Goal: Use online tool/utility: Use online tool/utility

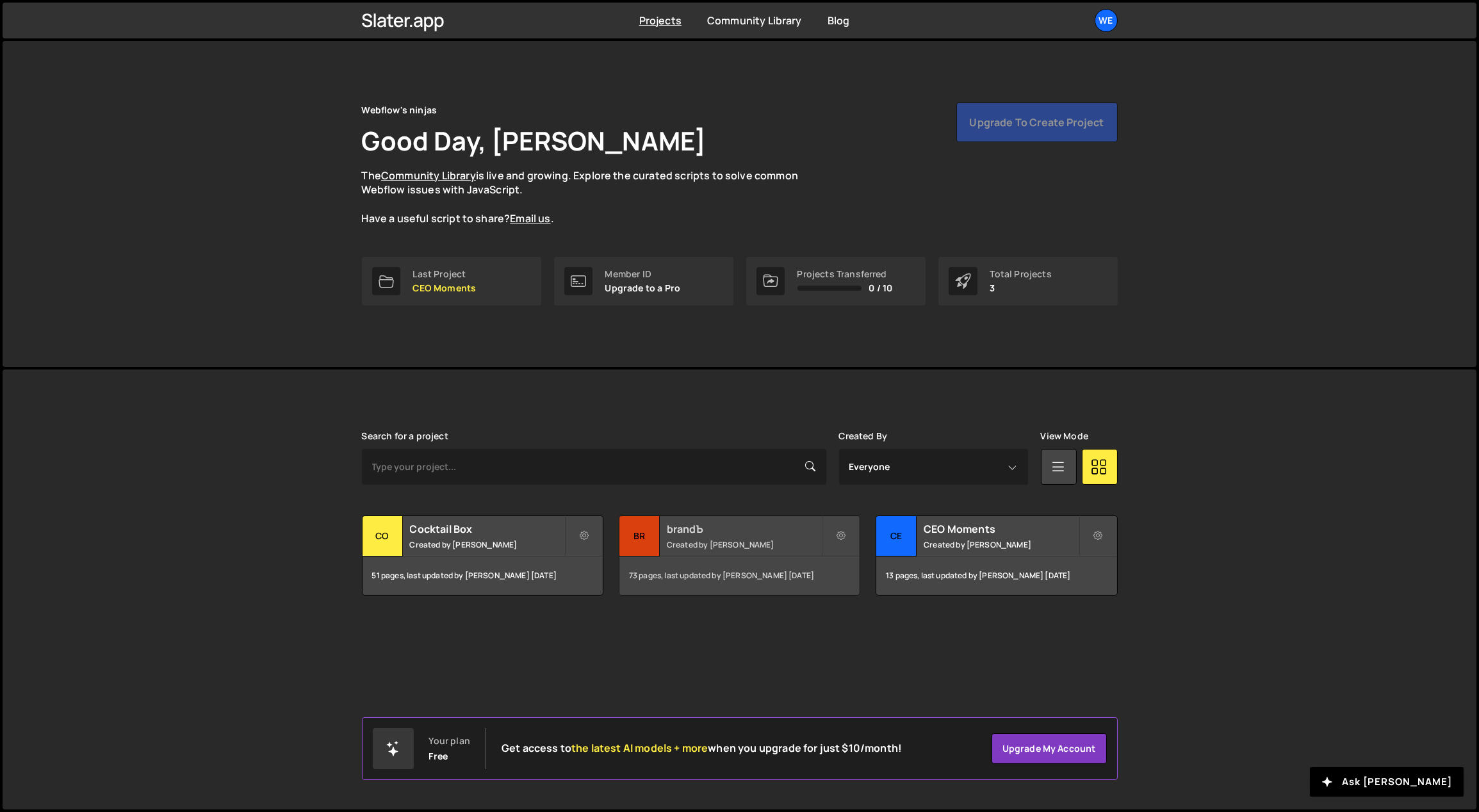
click at [741, 535] on h2 "brandЪ" at bounding box center [744, 529] width 154 height 14
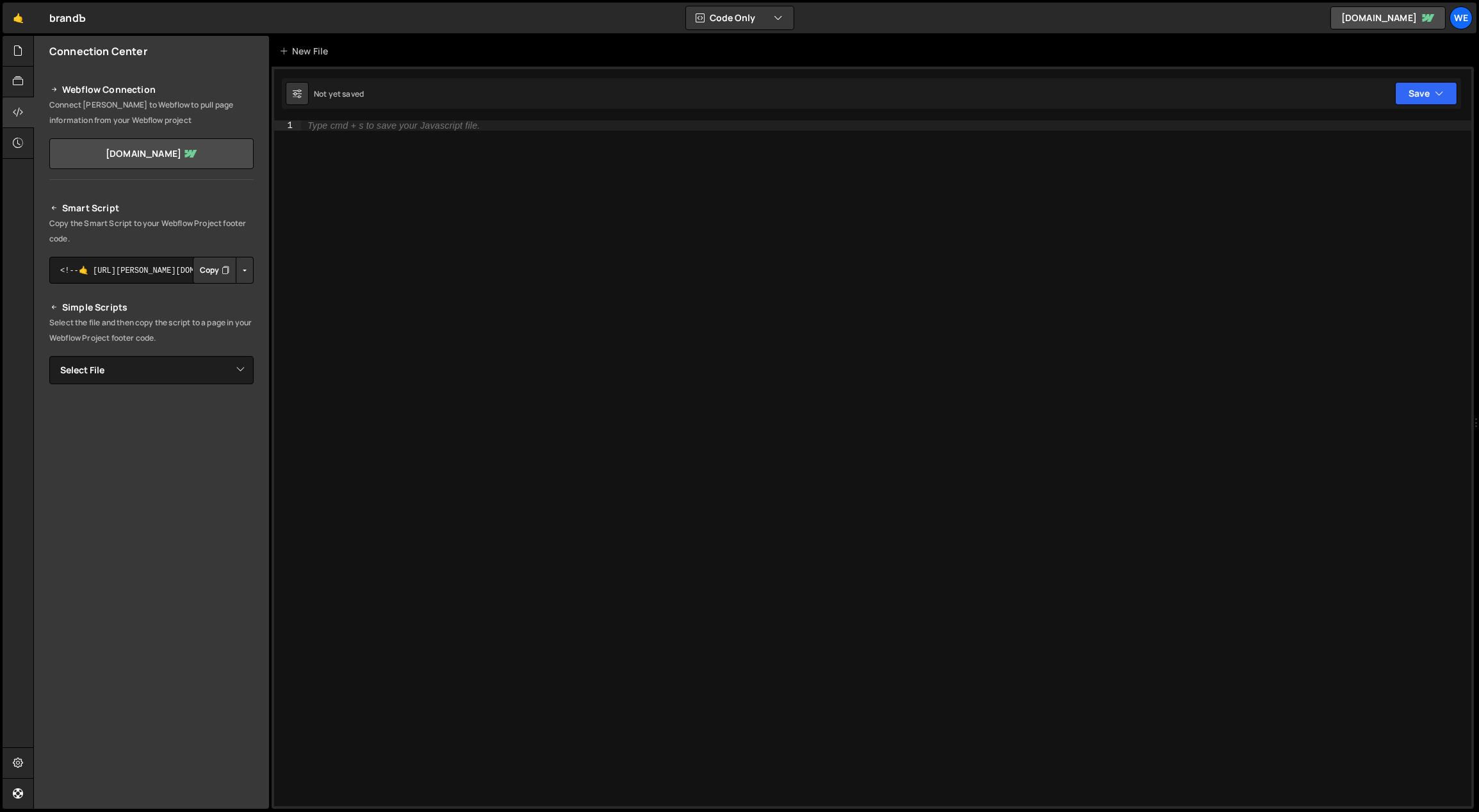
click at [432, 119] on div "1 Type cmd + s to save your Javascript file. הההההההההההההההההההההההההההההההההה…" at bounding box center [873, 438] width 1202 height 742
click at [432, 125] on div "Type cmd + s to save your Javascript file." at bounding box center [393, 126] width 172 height 10
paste textarea "https://slater.app/12095/29478.js"
type textarea "https://slater.app/12095/29478.js"
paste textarea "});"
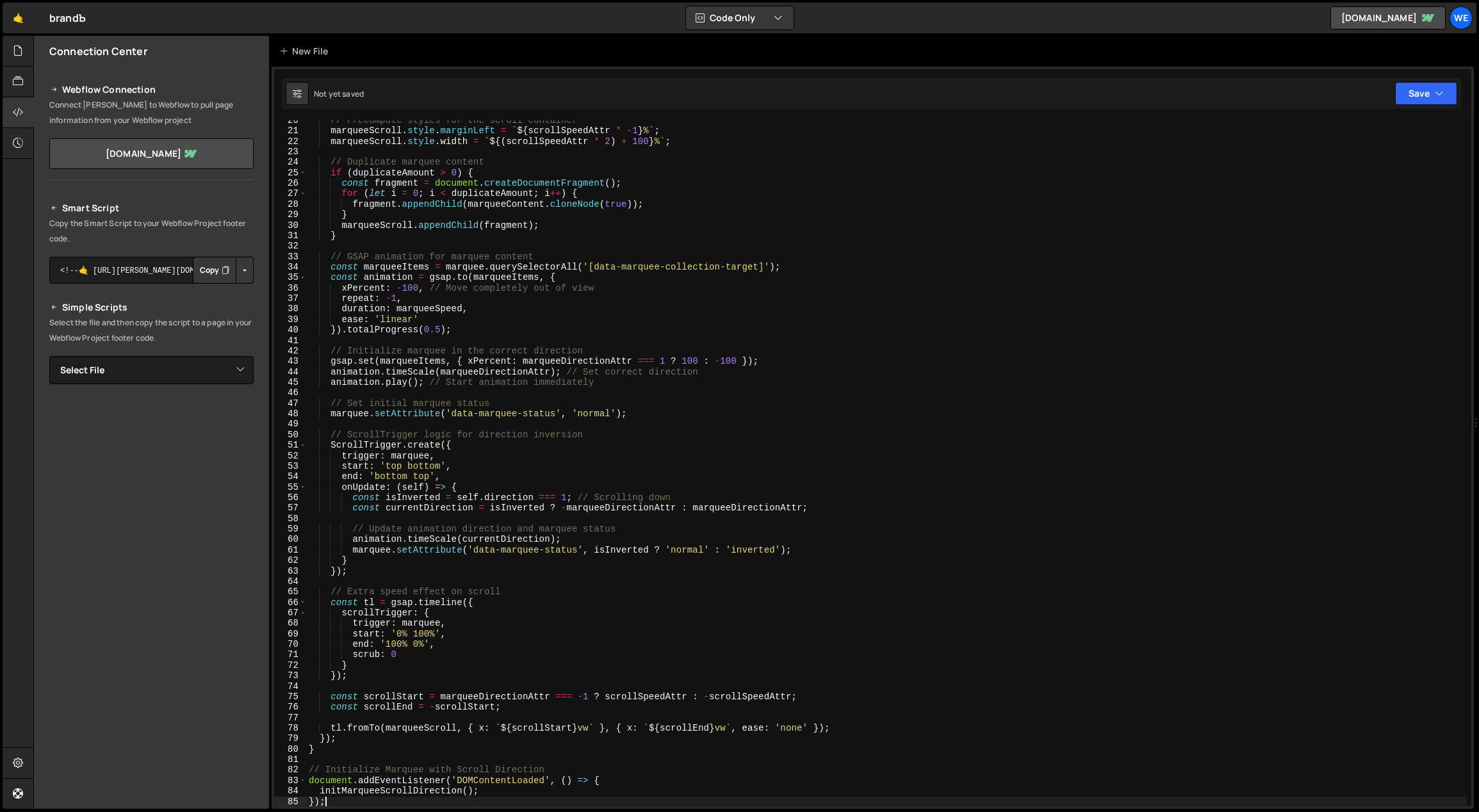
scroll to position [204, 0]
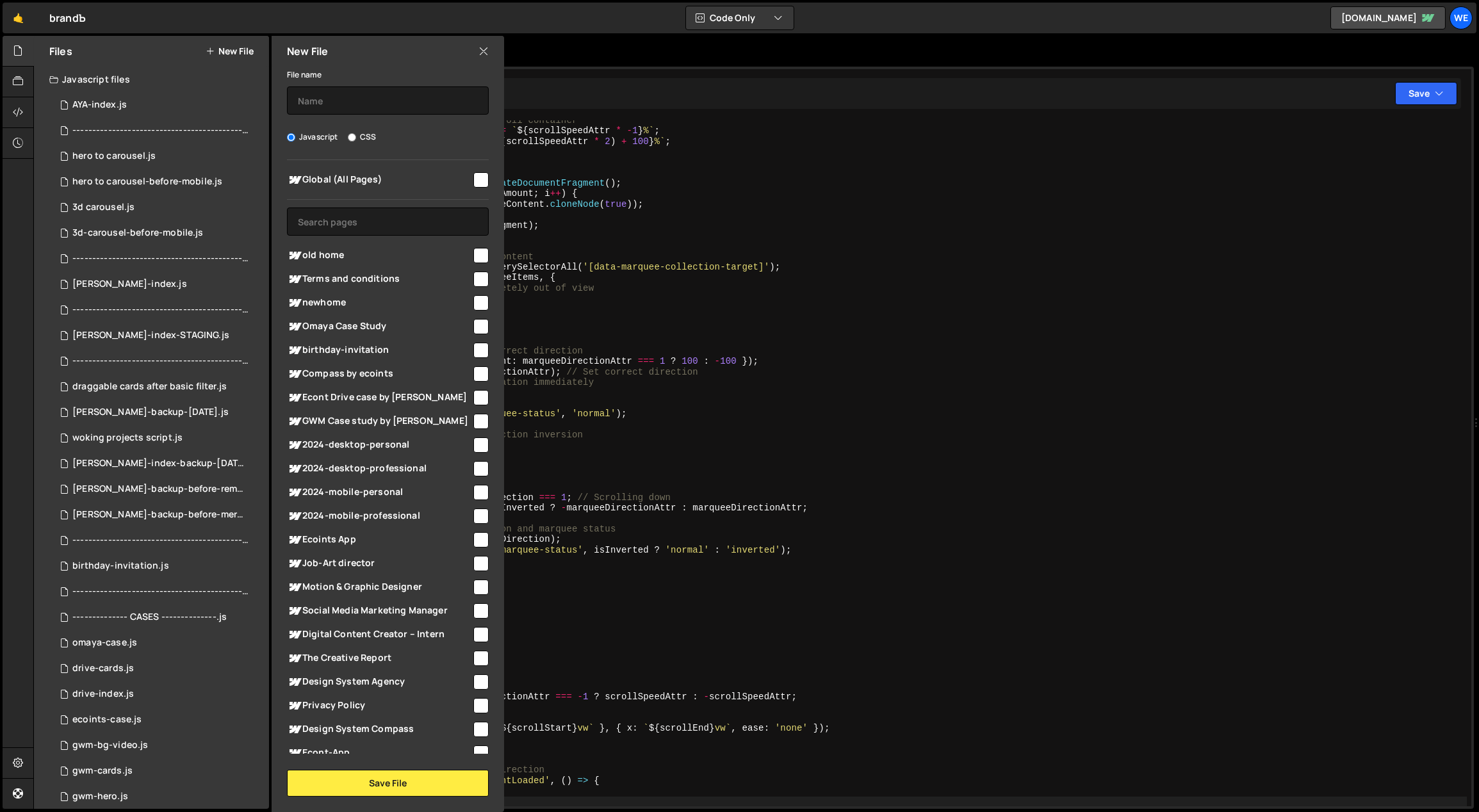
click at [486, 52] on icon at bounding box center [483, 52] width 10 height 14
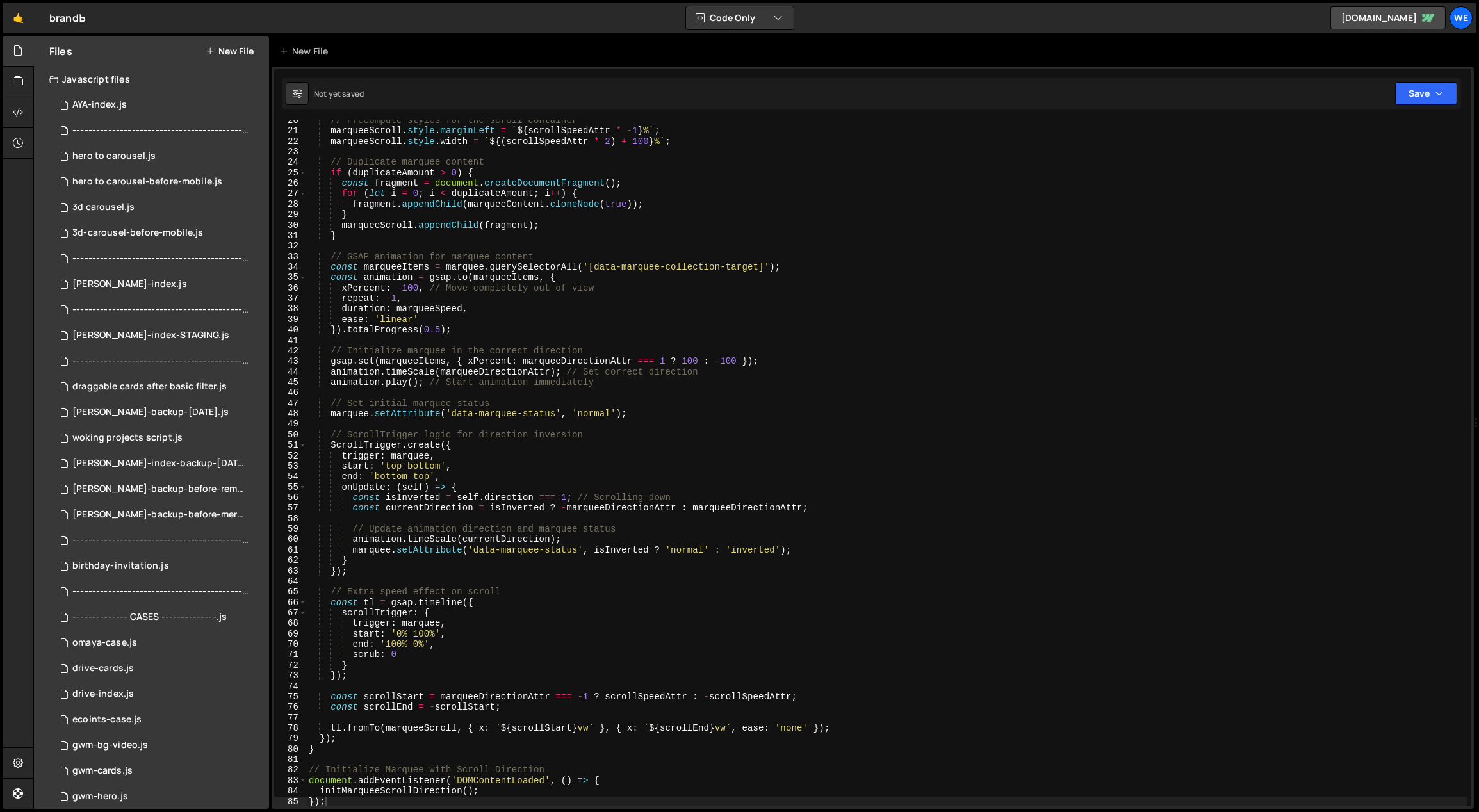
click at [813, 193] on div "// Precompute styles for the scroll container marqueeScroll . style . marginLef…" at bounding box center [886, 469] width 1161 height 708
type textarea "initMarqueeScrollDirection(); });"
